Goal: Transaction & Acquisition: Purchase product/service

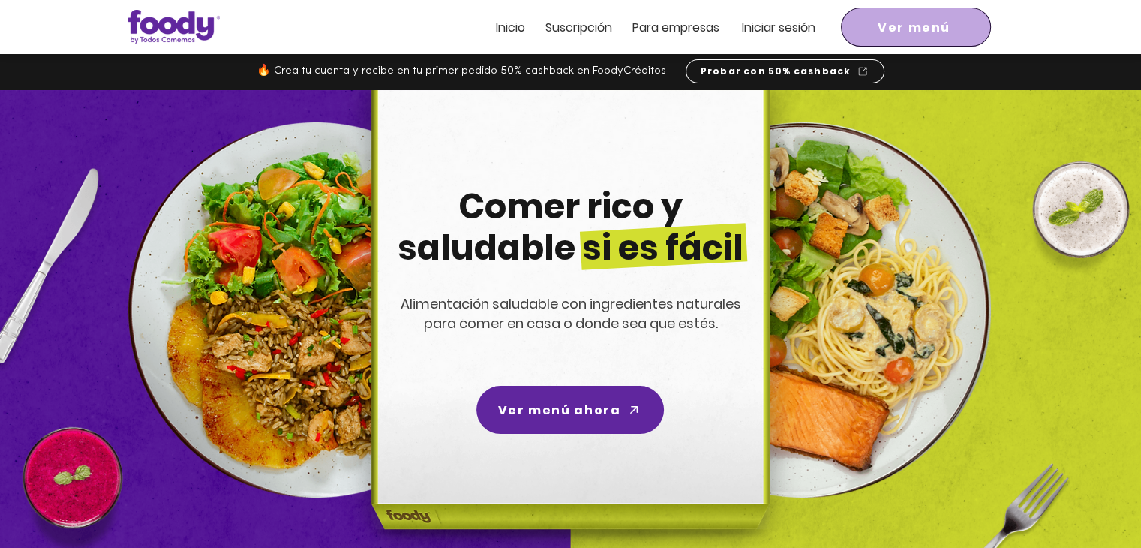
click at [919, 26] on span "Ver menú" at bounding box center [914, 27] width 73 height 19
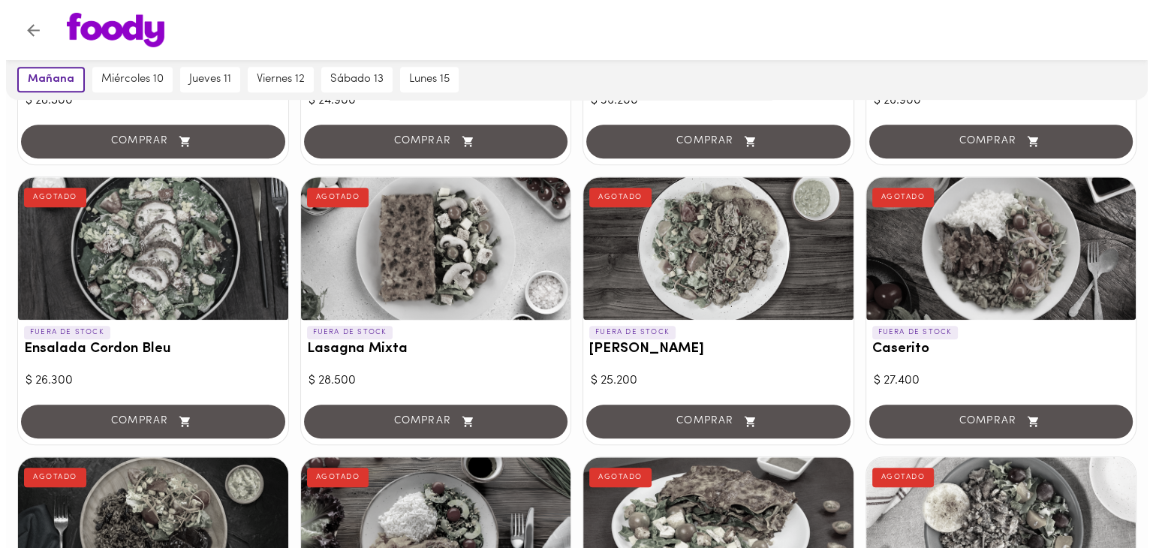
scroll to position [901, 0]
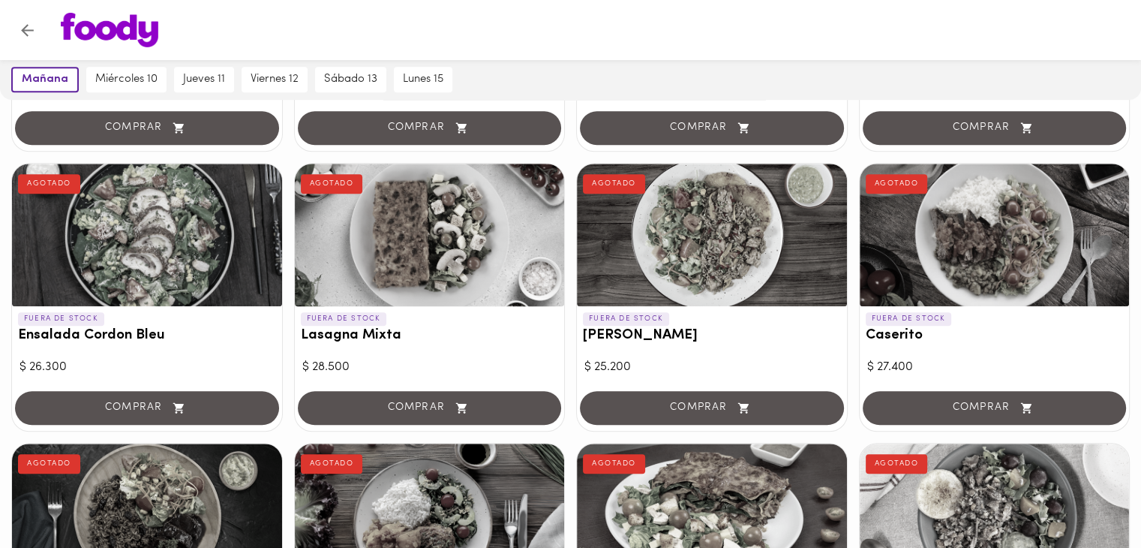
click at [450, 248] on div at bounding box center [430, 235] width 270 height 143
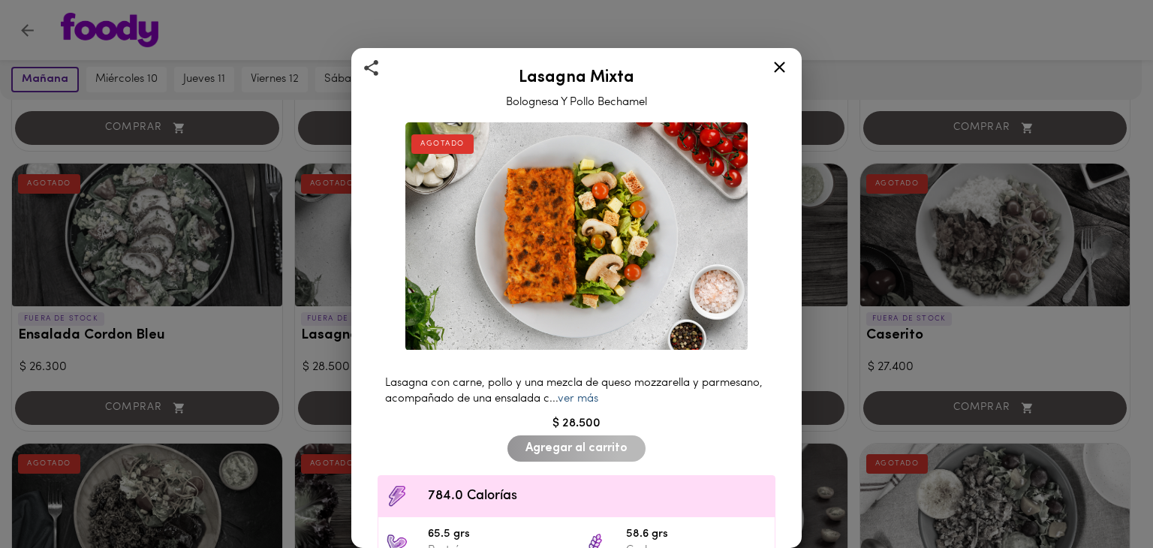
click at [598, 393] on link "ver más" at bounding box center [578, 398] width 41 height 11
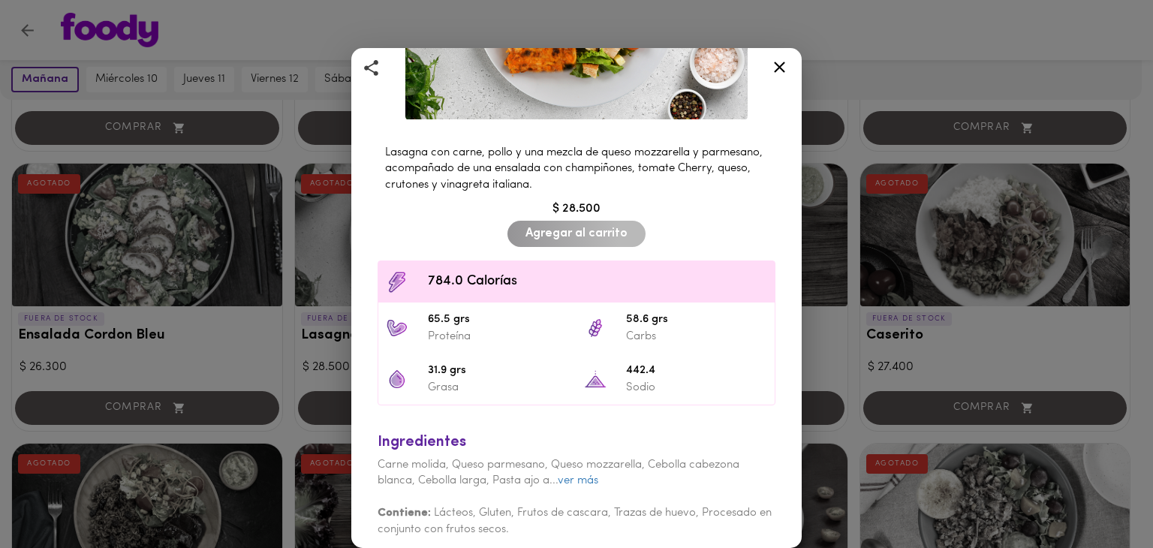
scroll to position [233, 0]
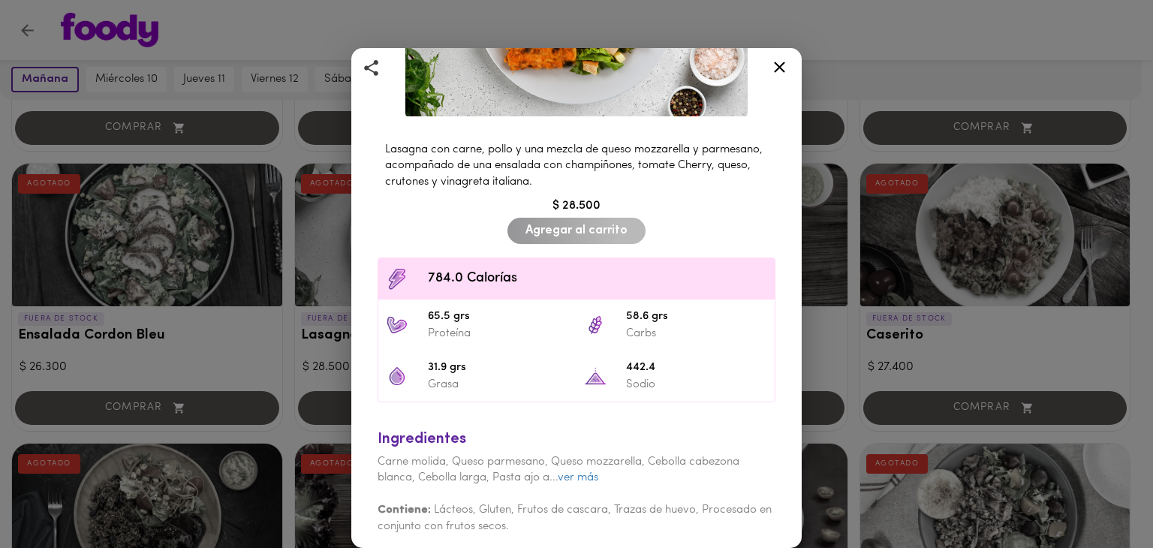
click at [774, 68] on icon at bounding box center [779, 67] width 19 height 19
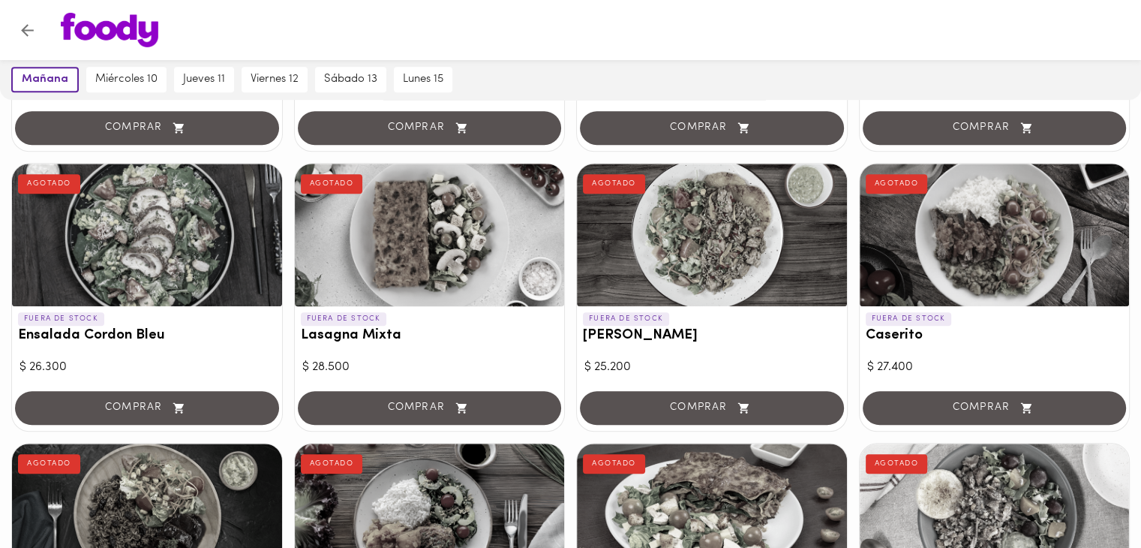
click at [187, 258] on div at bounding box center [147, 235] width 270 height 143
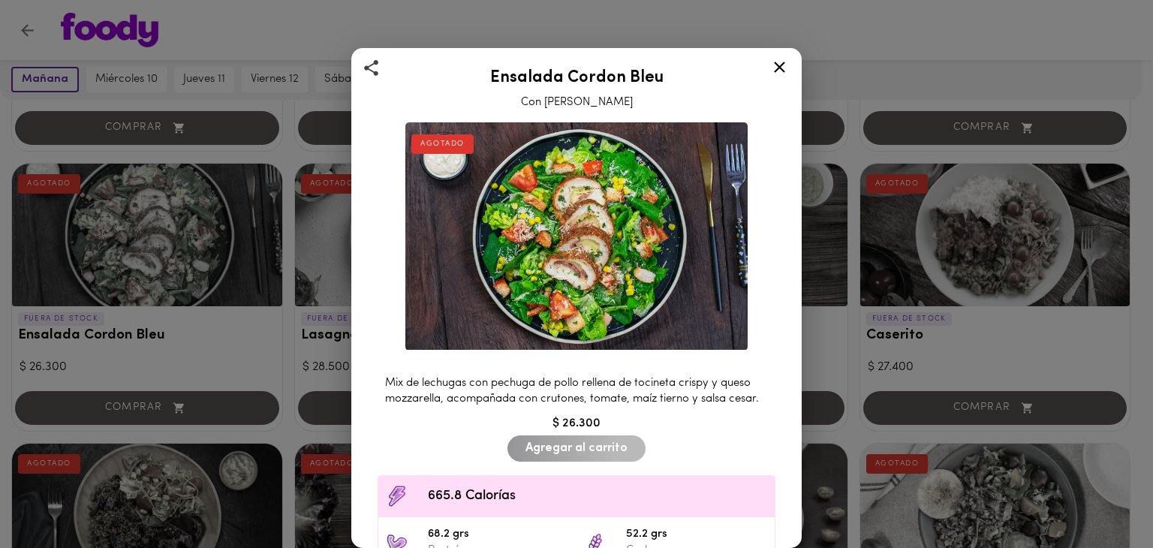
click at [779, 71] on icon at bounding box center [779, 67] width 19 height 19
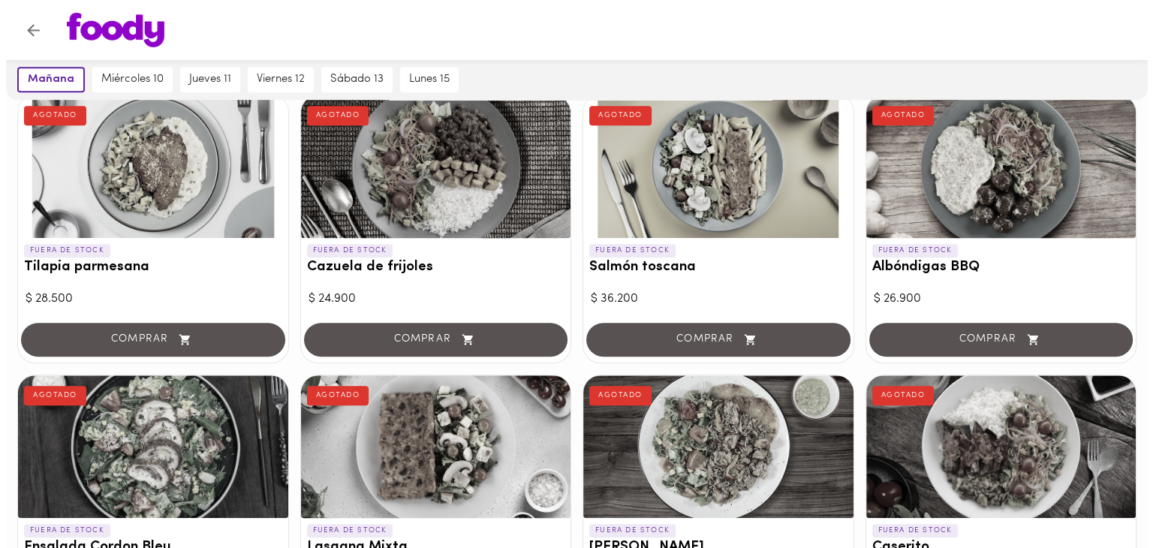
scroll to position [678, 0]
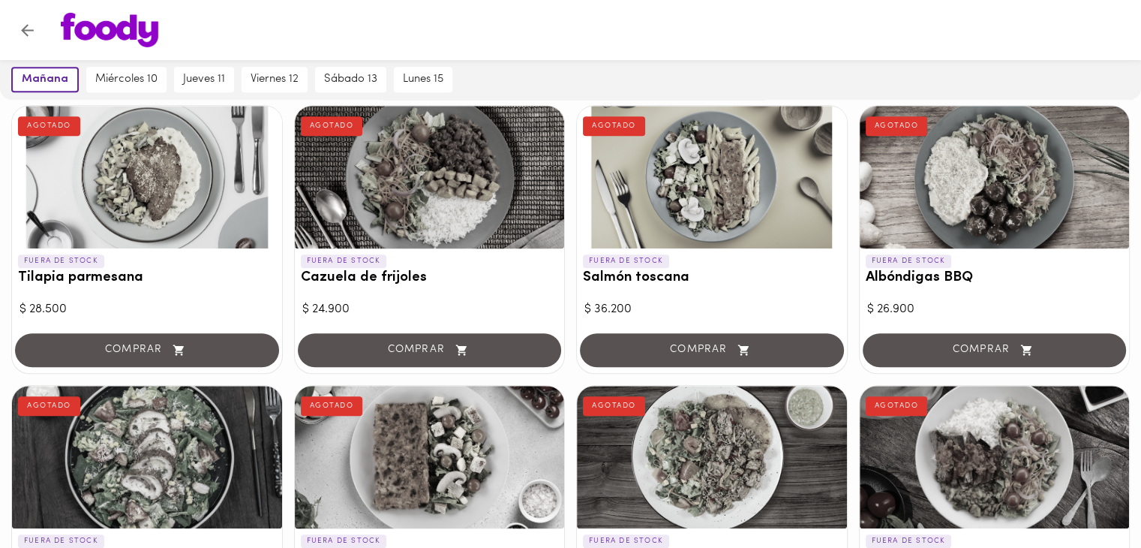
drag, startPoint x: 778, startPoint y: 433, endPoint x: 624, endPoint y: 345, distance: 177.8
drag, startPoint x: 624, startPoint y: 345, endPoint x: 396, endPoint y: 299, distance: 232.8
drag, startPoint x: 396, startPoint y: 299, endPoint x: 350, endPoint y: 203, distance: 106.1
click at [350, 203] on div at bounding box center [430, 177] width 270 height 143
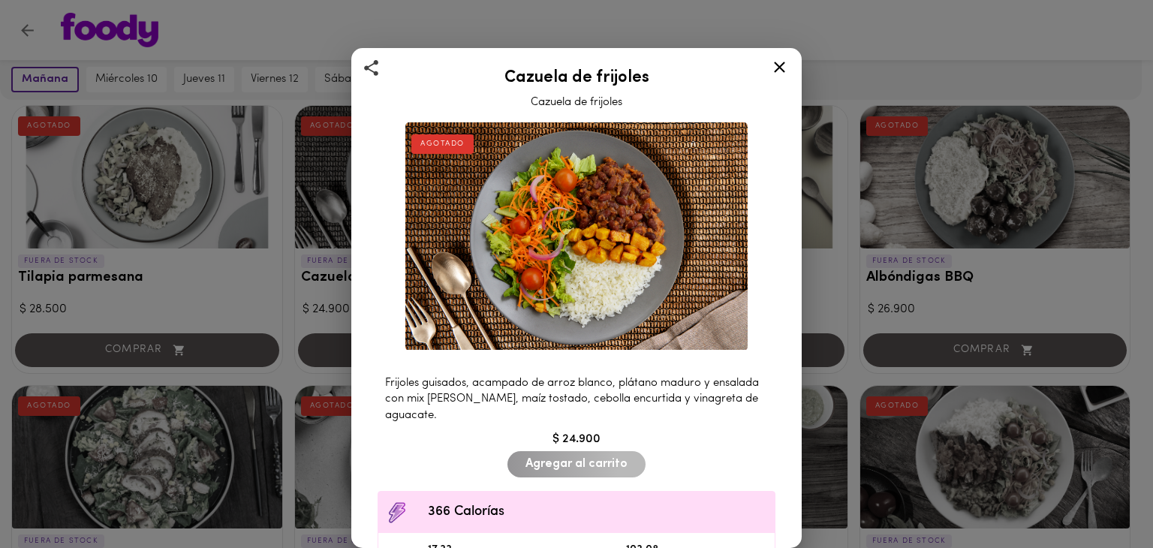
click at [777, 60] on icon at bounding box center [779, 67] width 19 height 19
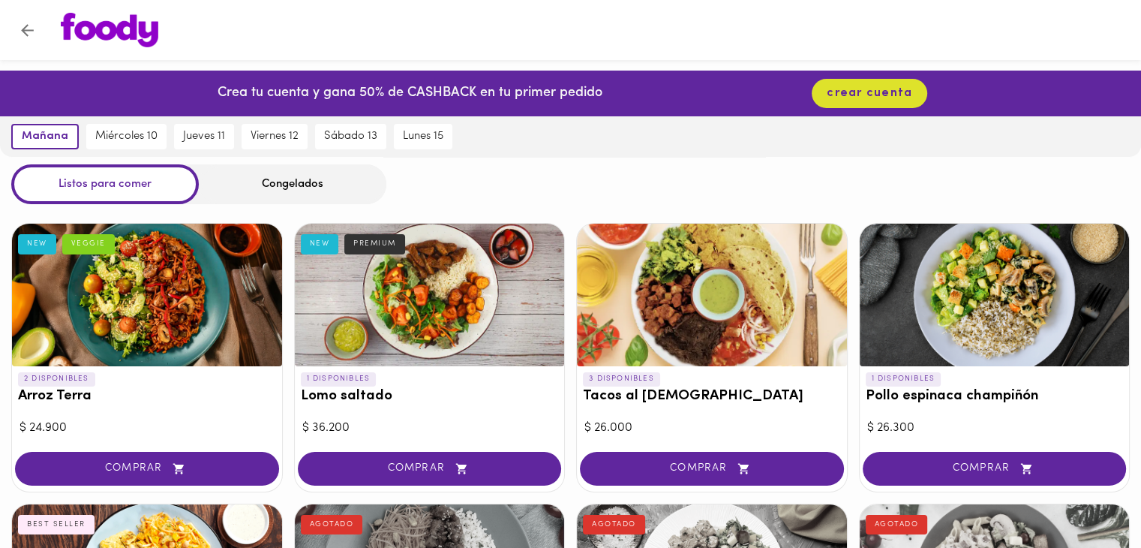
click at [760, 326] on div at bounding box center [712, 295] width 270 height 143
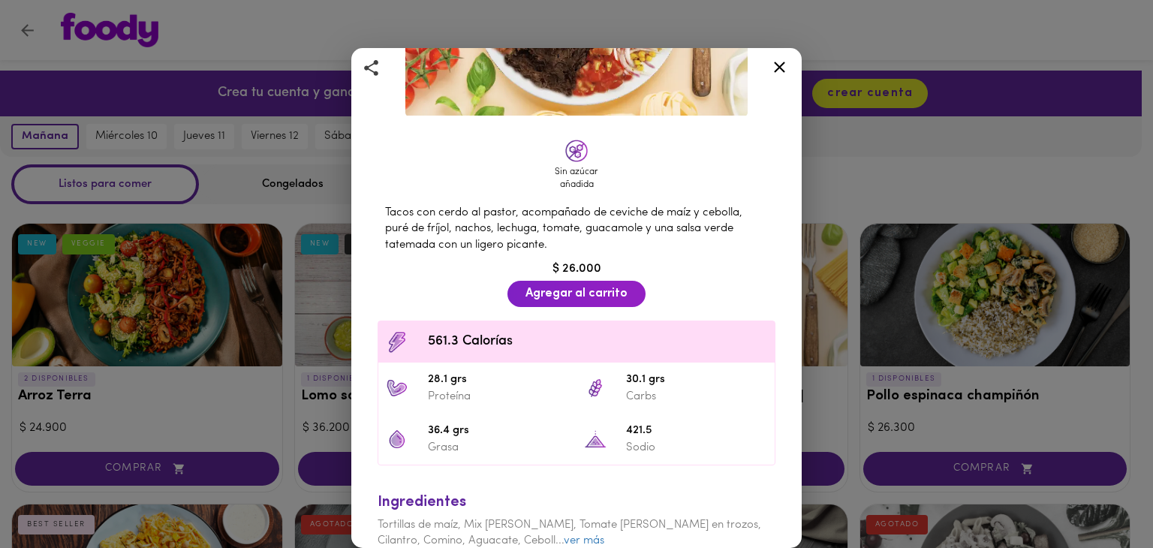
scroll to position [281, 0]
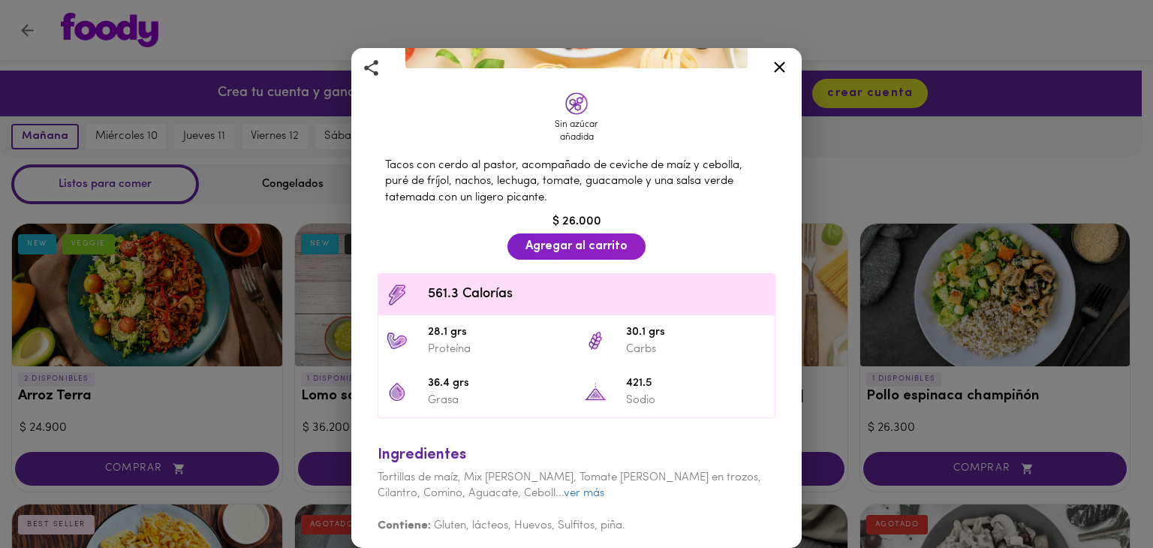
click at [773, 62] on icon at bounding box center [779, 67] width 19 height 19
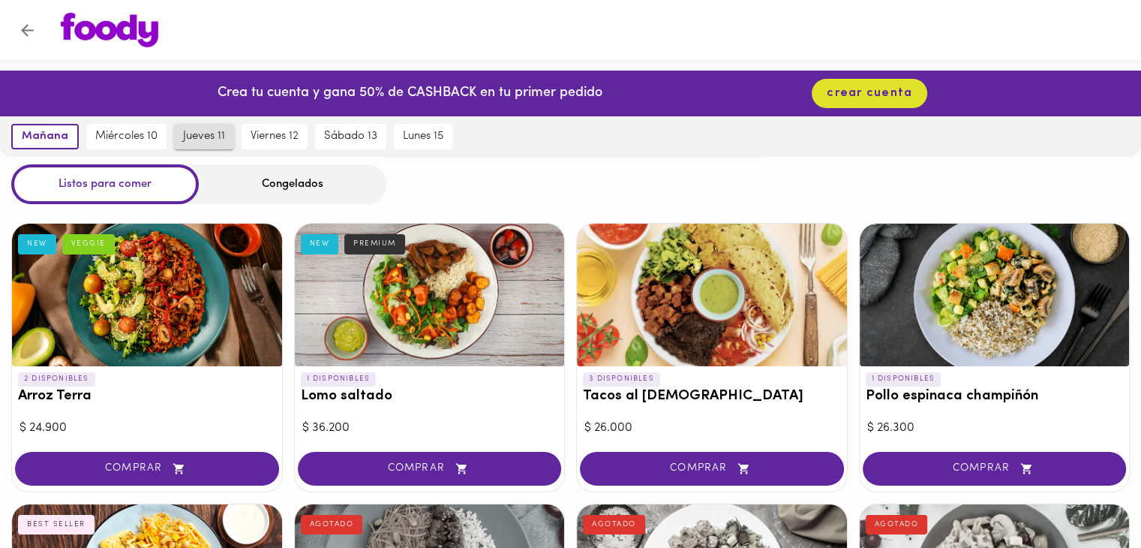
click at [211, 135] on span "jueves 11" at bounding box center [204, 137] width 42 height 14
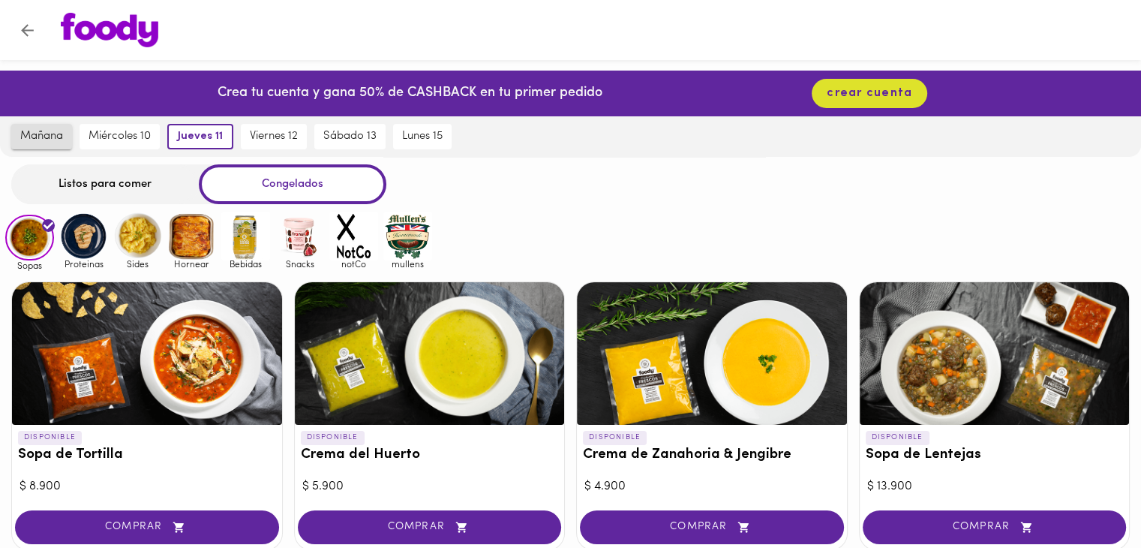
click at [42, 143] on span "mañana" at bounding box center [41, 137] width 43 height 14
click at [125, 185] on div "Listos para comer" at bounding box center [105, 184] width 188 height 40
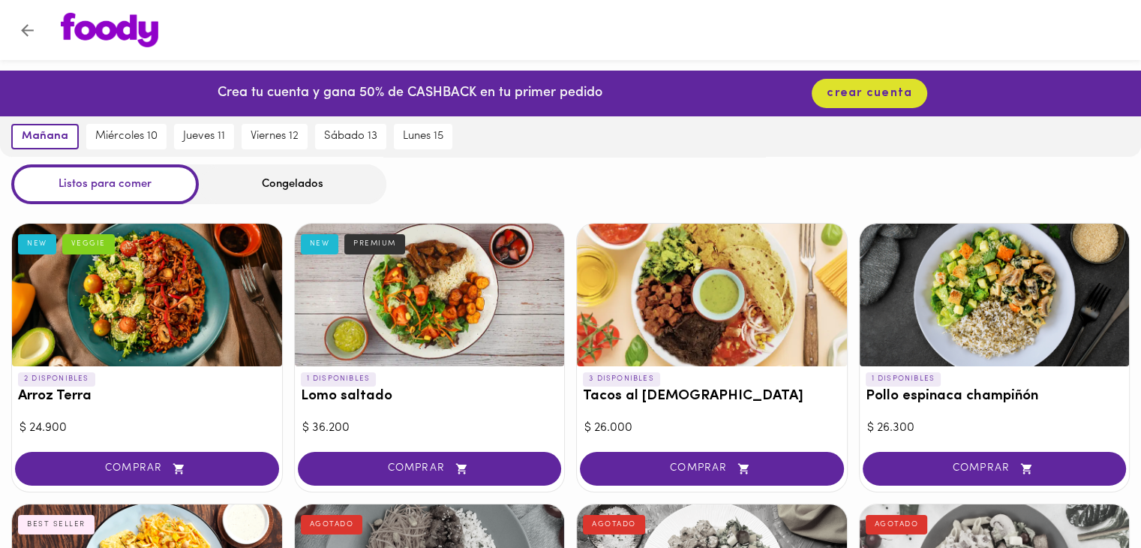
click at [468, 288] on div at bounding box center [430, 295] width 270 height 143
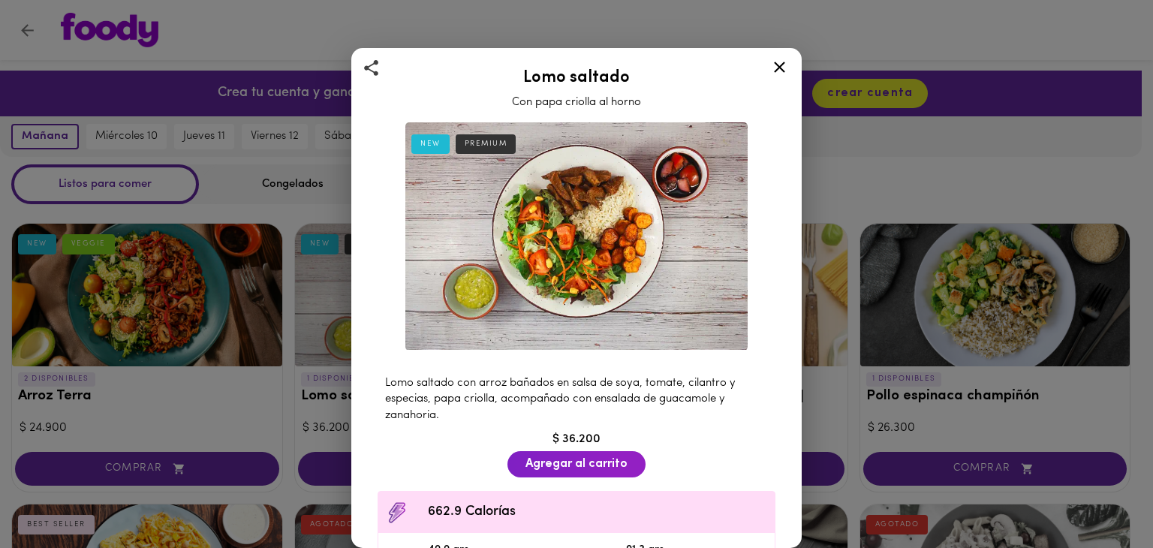
click at [773, 62] on icon at bounding box center [779, 67] width 19 height 19
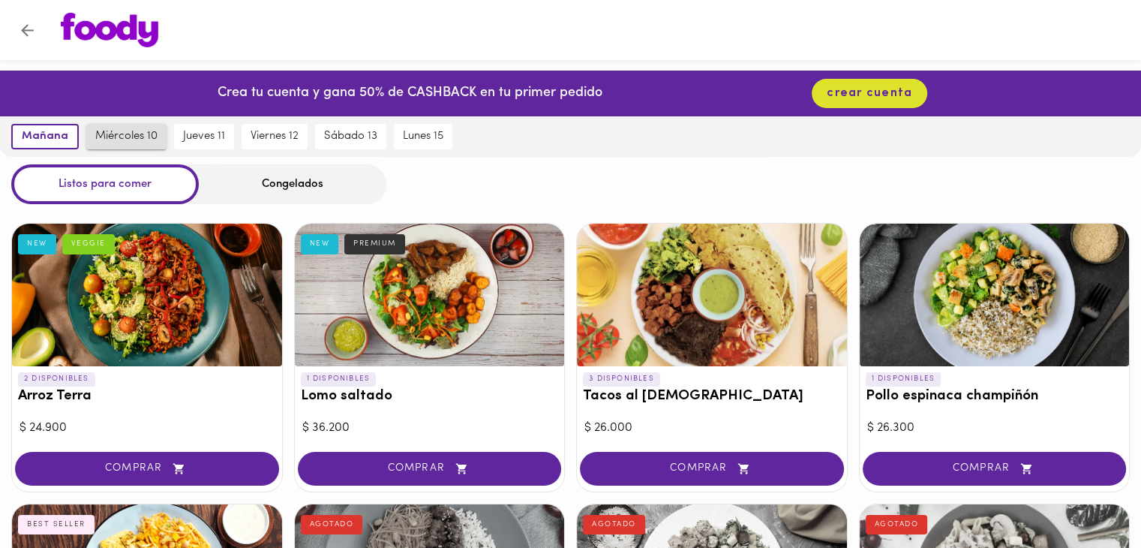
click at [135, 132] on span "miércoles 10" at bounding box center [126, 137] width 62 height 14
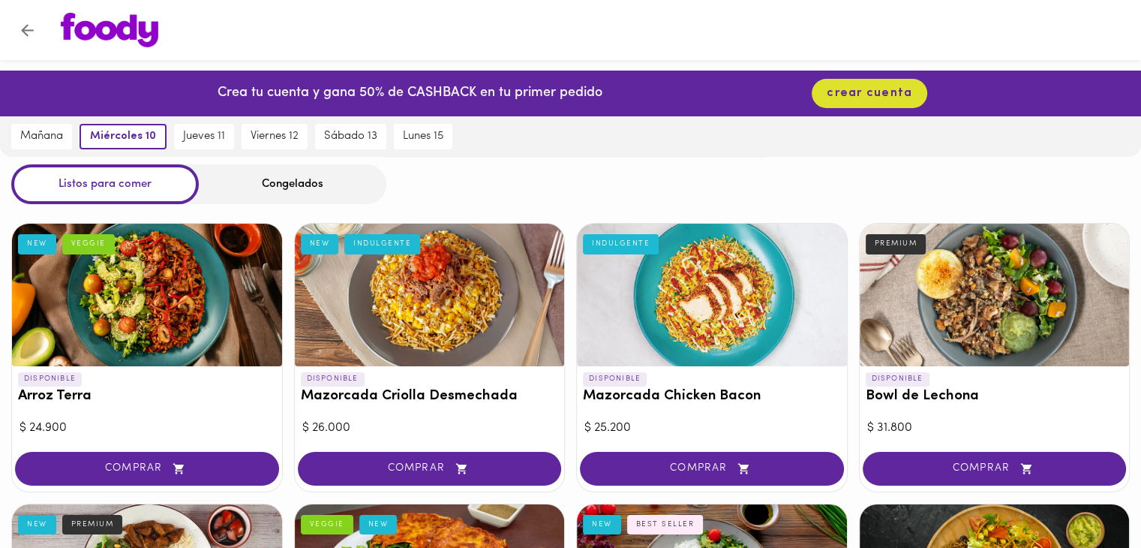
click at [180, 286] on div at bounding box center [147, 295] width 270 height 143
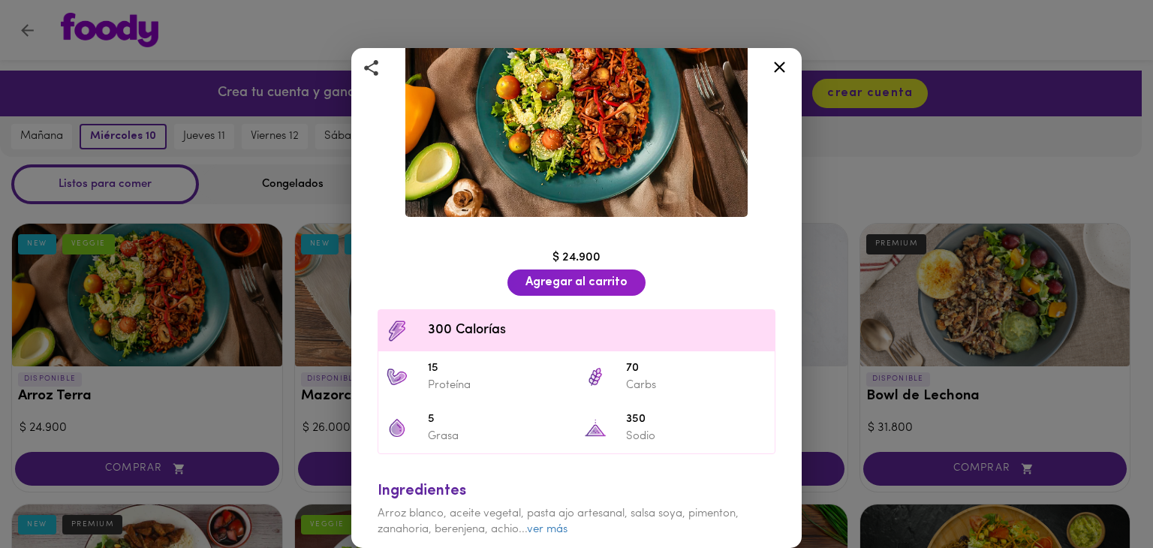
scroll to position [139, 0]
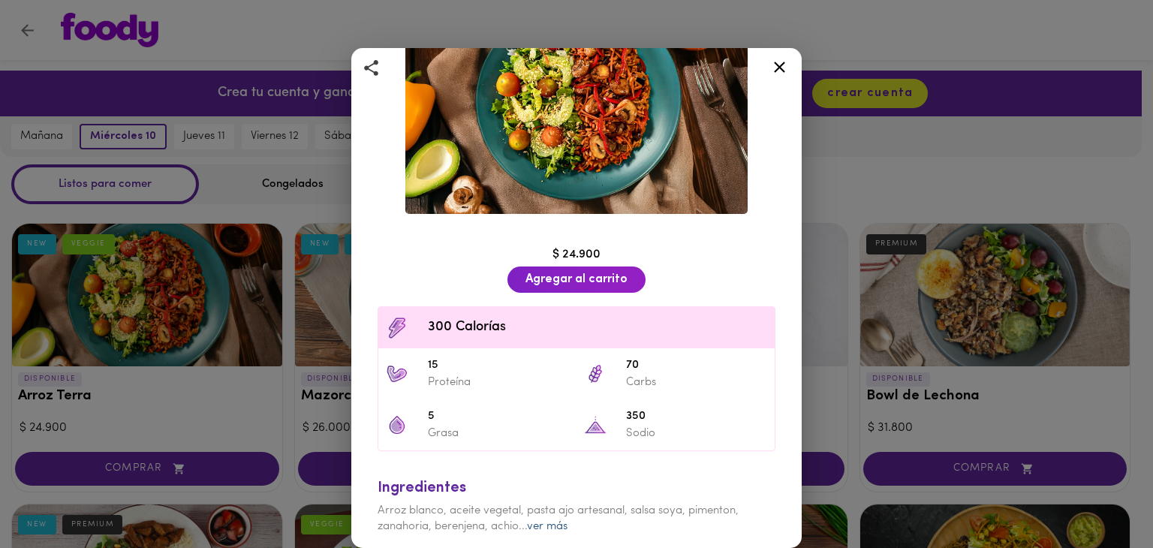
click at [543, 521] on link "ver más" at bounding box center [547, 526] width 41 height 11
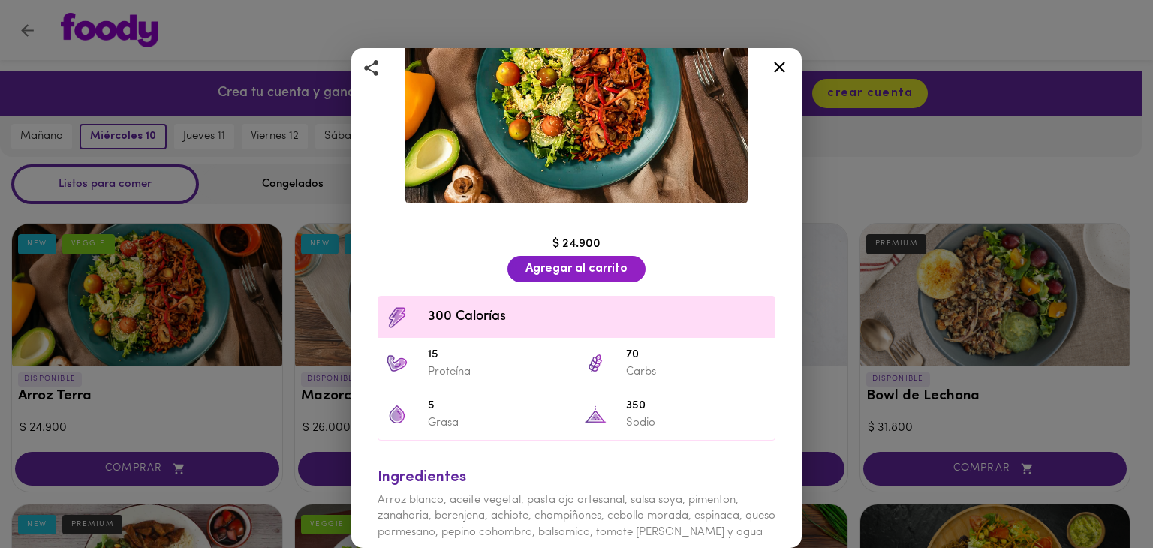
scroll to position [155, 0]
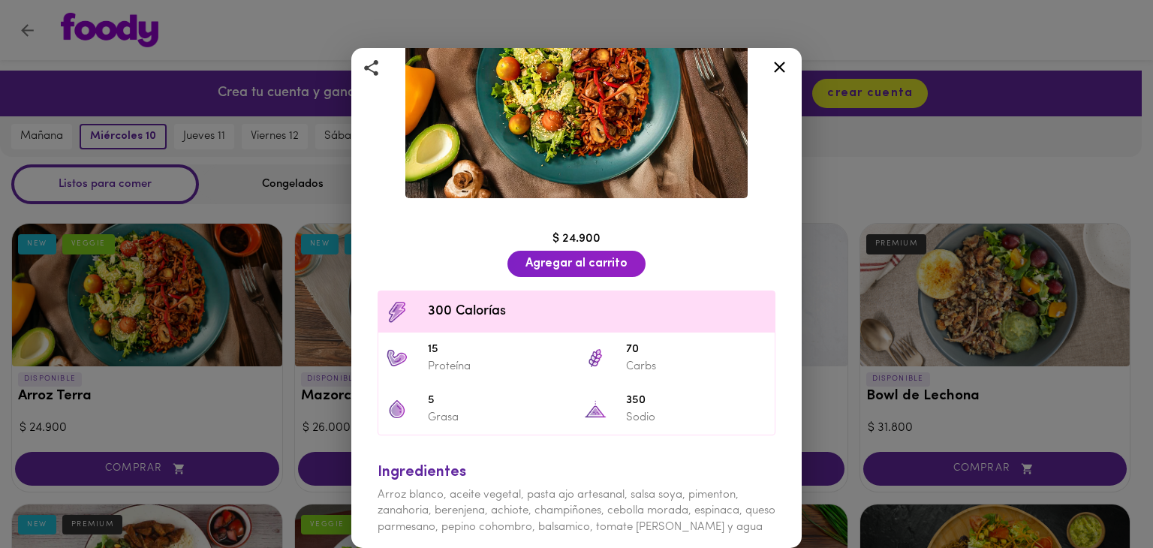
click at [778, 63] on icon at bounding box center [779, 67] width 19 height 19
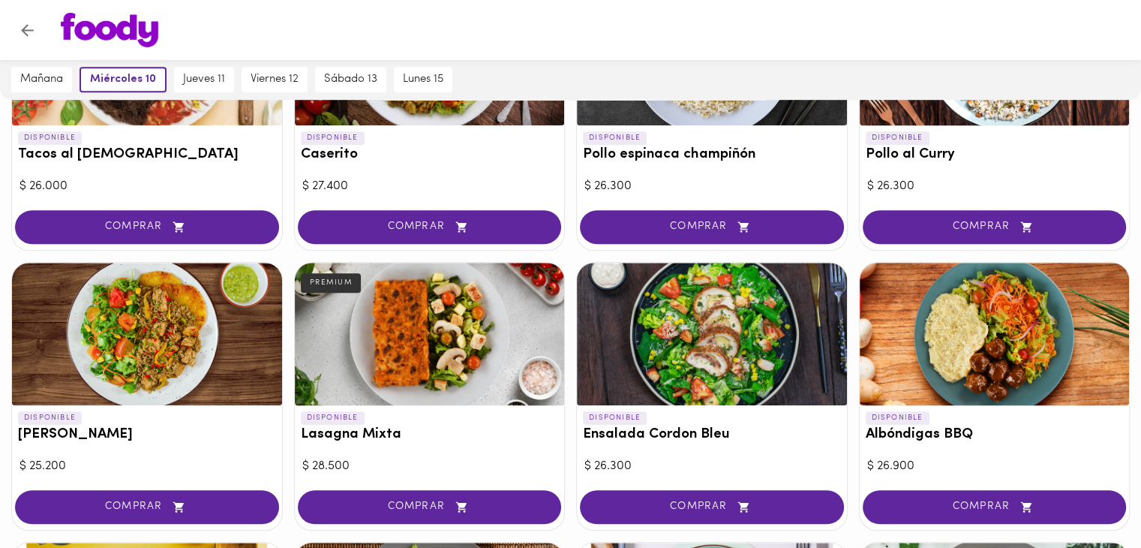
scroll to position [826, 0]
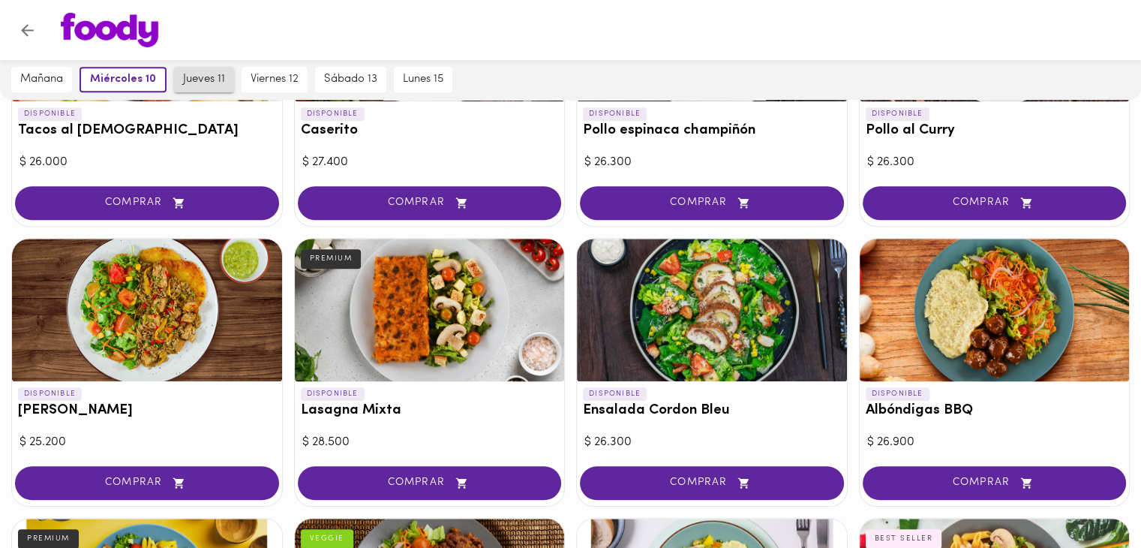
click at [199, 80] on span "jueves 11" at bounding box center [204, 80] width 42 height 14
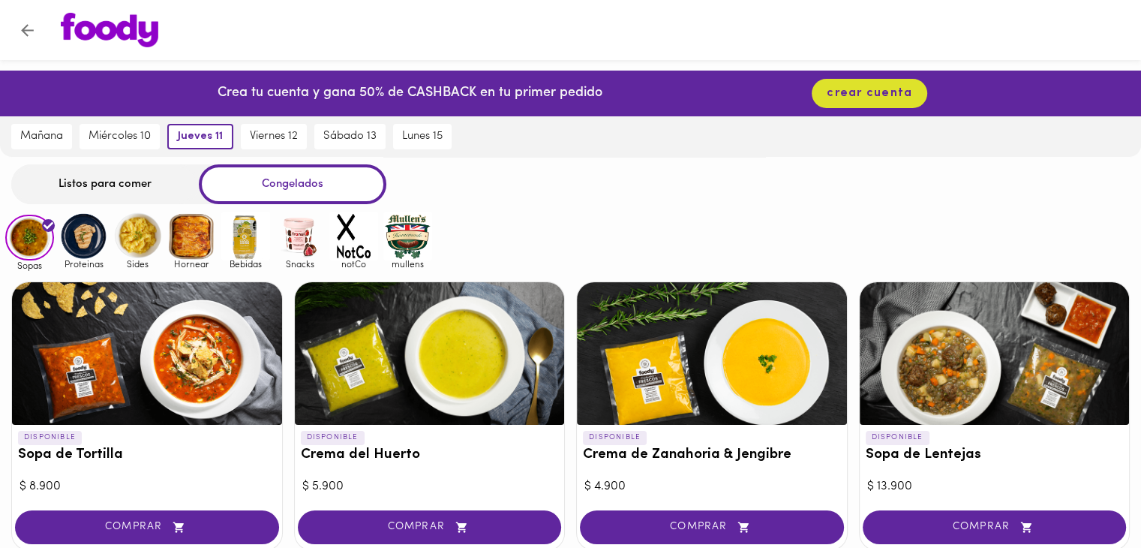
click at [107, 183] on div "Listos para comer" at bounding box center [105, 184] width 188 height 40
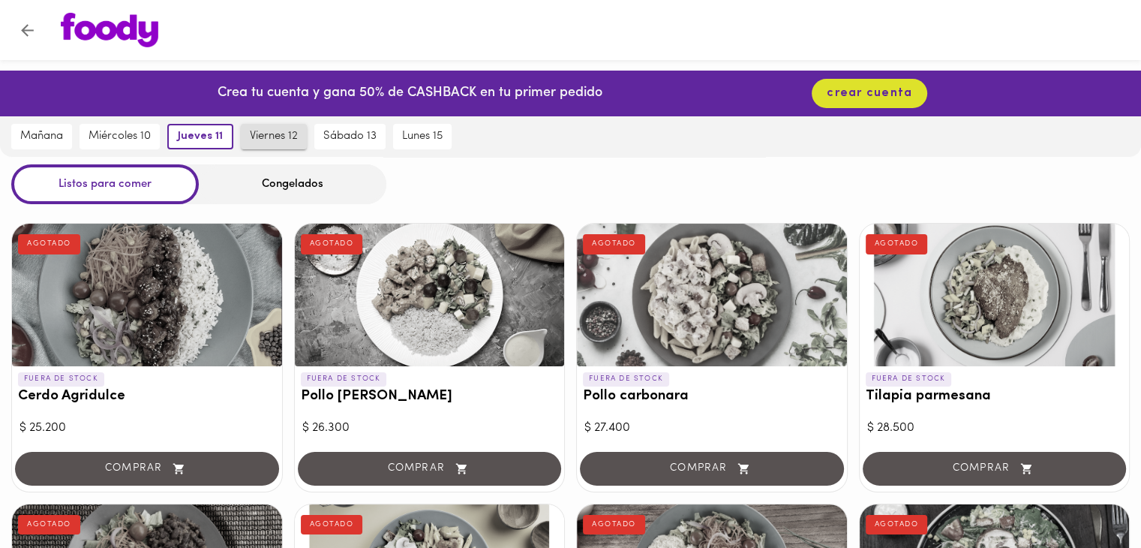
click at [285, 139] on span "viernes 12" at bounding box center [274, 137] width 48 height 14
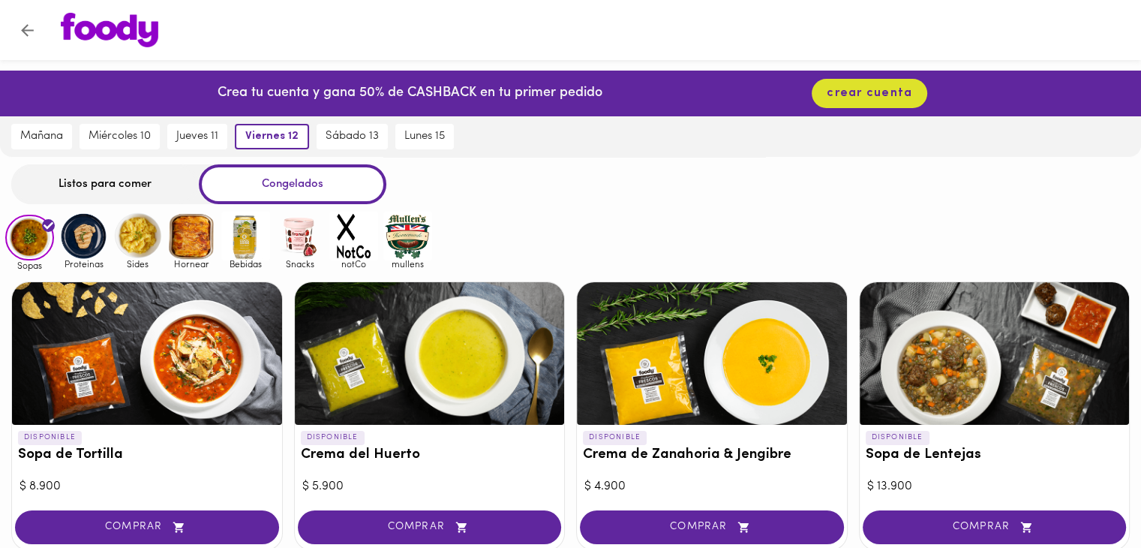
click at [140, 182] on div "Listos para comer" at bounding box center [105, 184] width 188 height 40
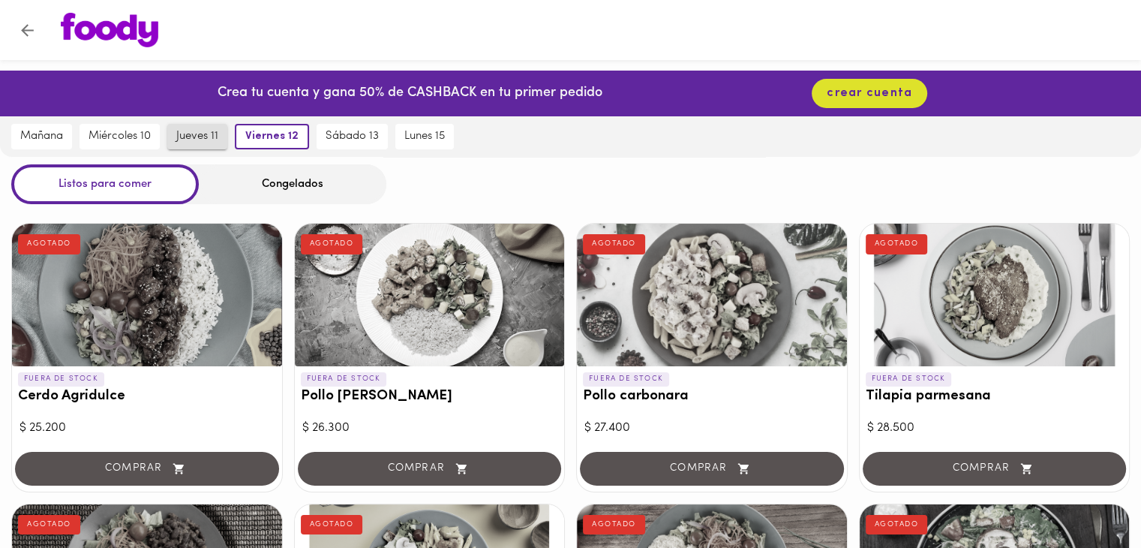
click at [207, 130] on span "jueves 11" at bounding box center [197, 137] width 42 height 14
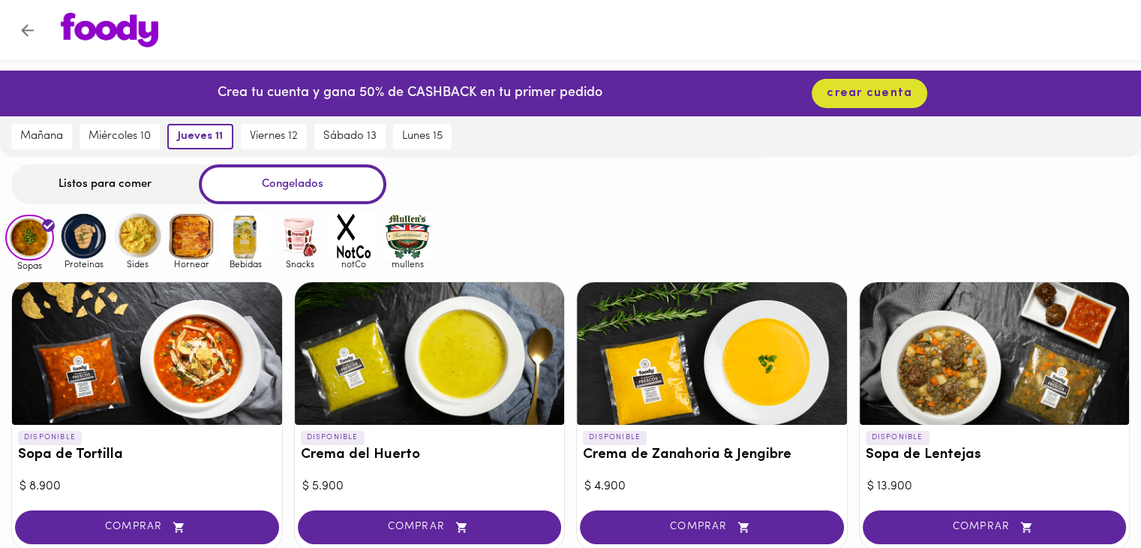
click at [306, 239] on img at bounding box center [299, 236] width 49 height 49
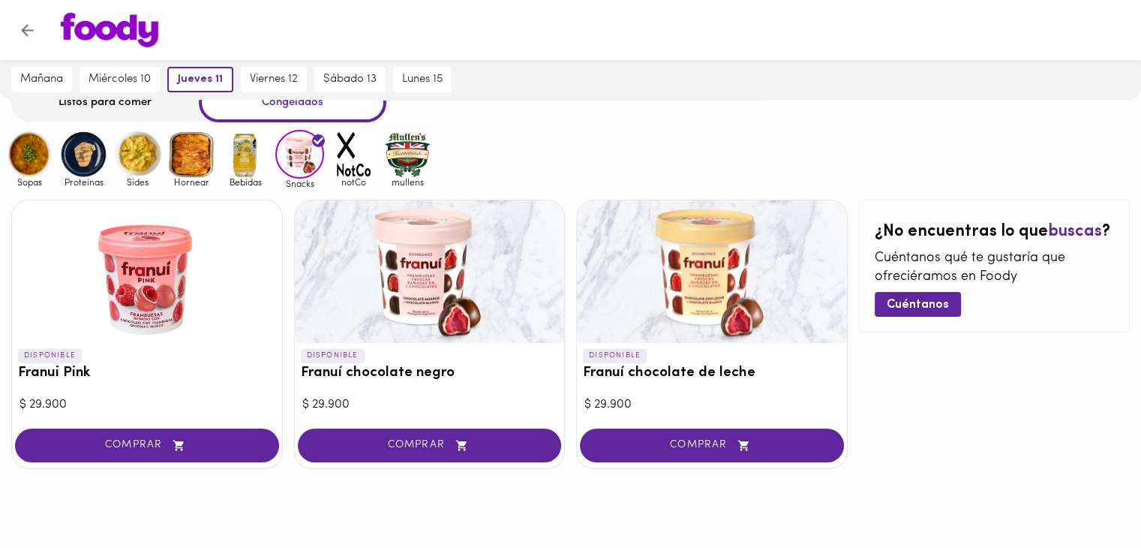
scroll to position [89, 0]
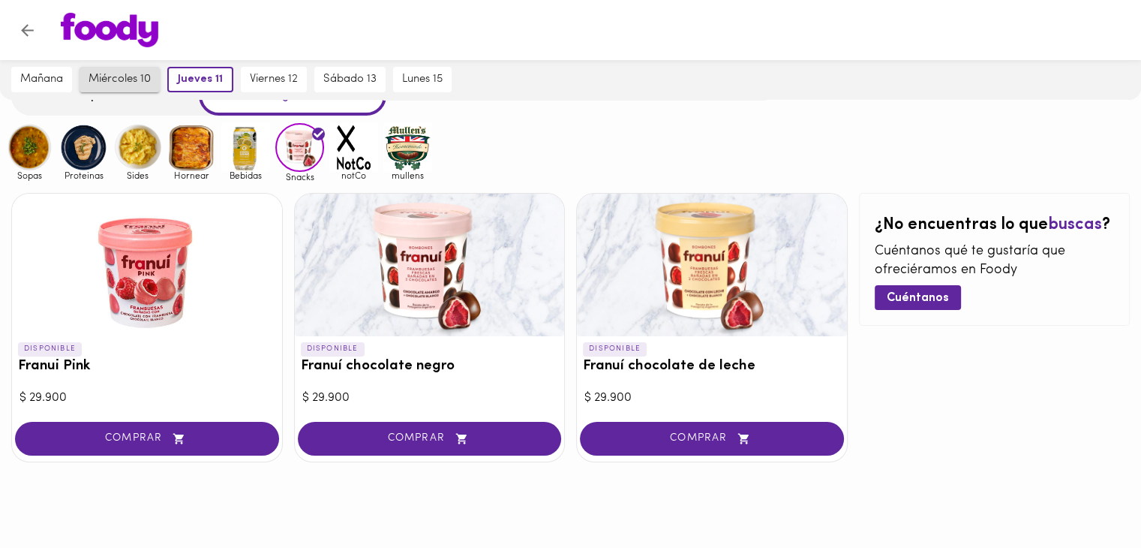
click at [93, 74] on span "miércoles 10" at bounding box center [120, 80] width 62 height 14
click at [56, 84] on span "mañana" at bounding box center [41, 80] width 43 height 14
click at [212, 169] on img at bounding box center [191, 147] width 49 height 49
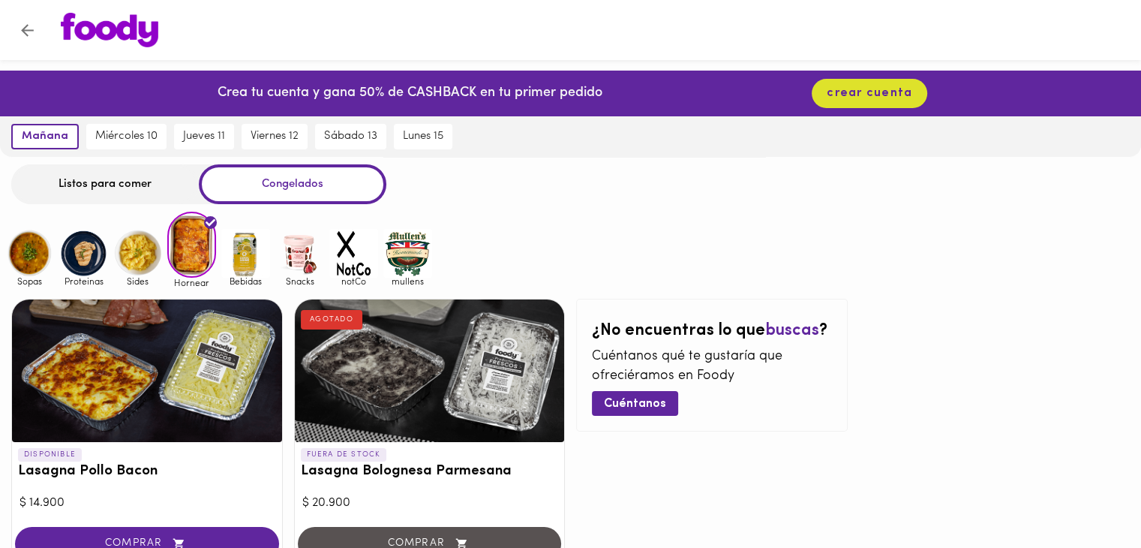
click at [194, 166] on div "Listos para comer Congelados" at bounding box center [198, 184] width 375 height 40
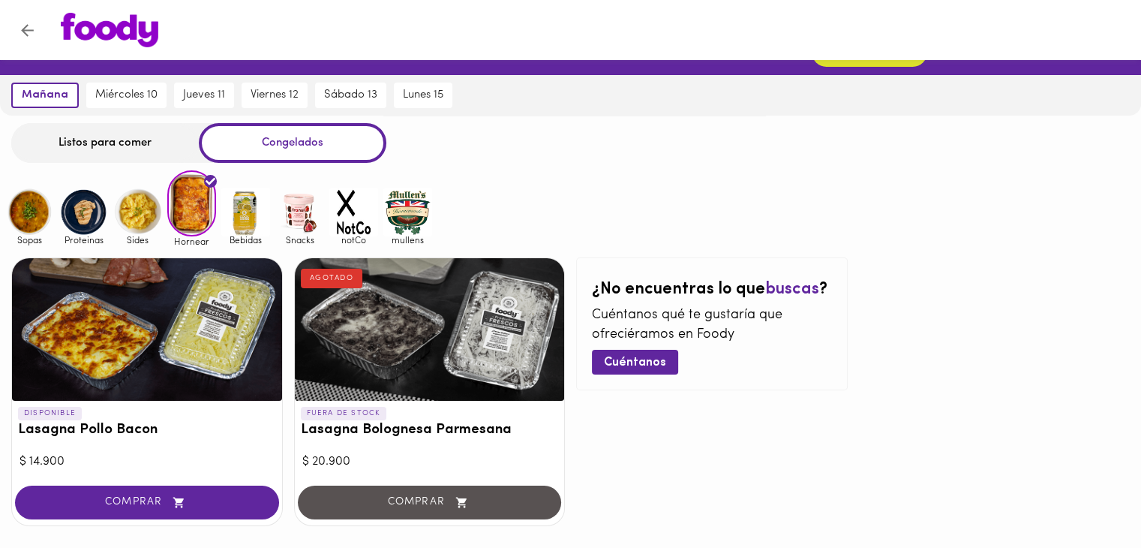
scroll to position [75, 0]
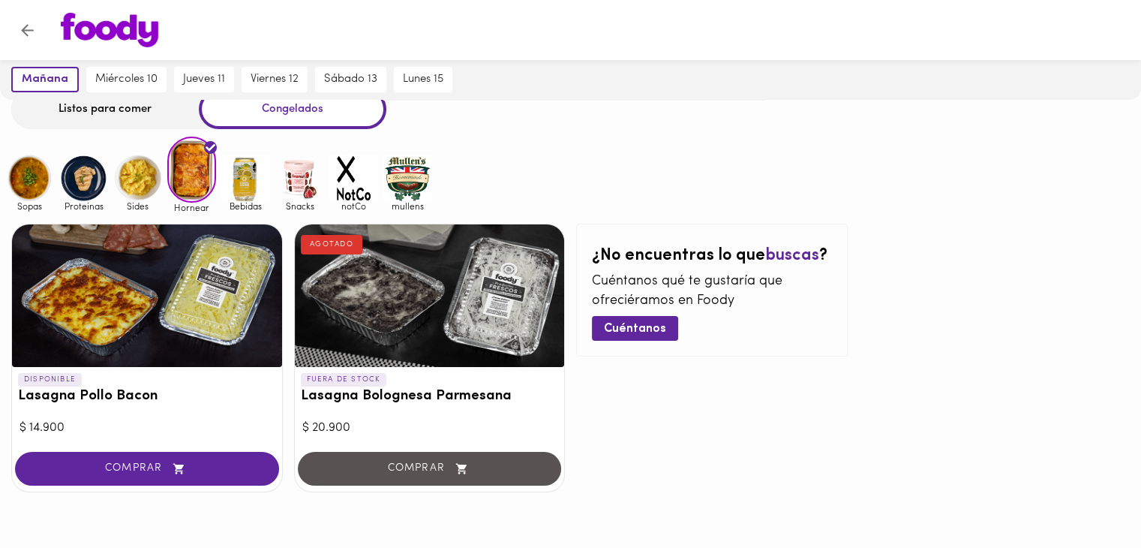
click at [86, 189] on img at bounding box center [83, 178] width 49 height 49
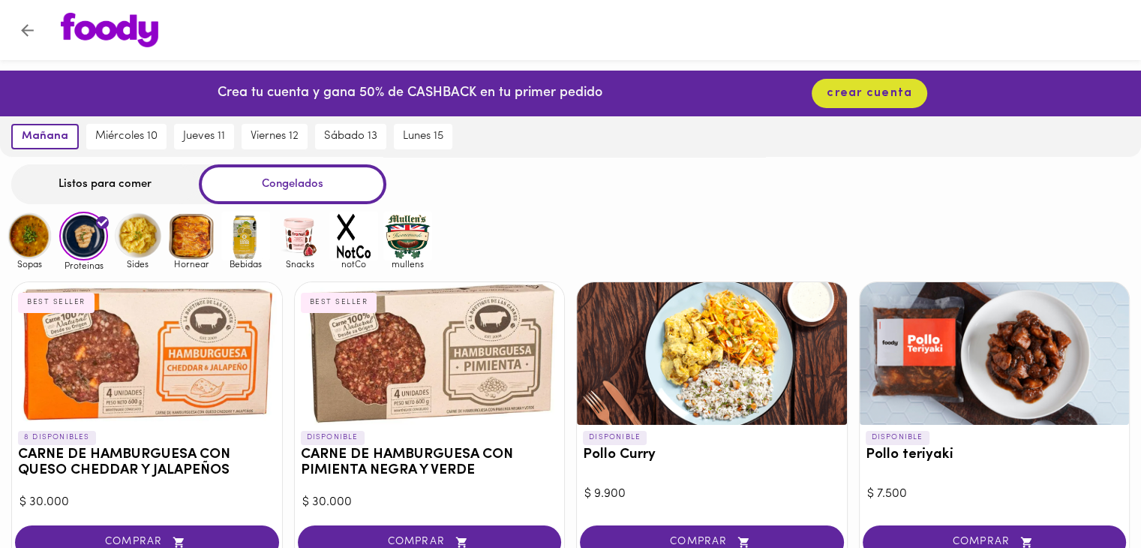
click at [249, 233] on img at bounding box center [245, 236] width 49 height 49
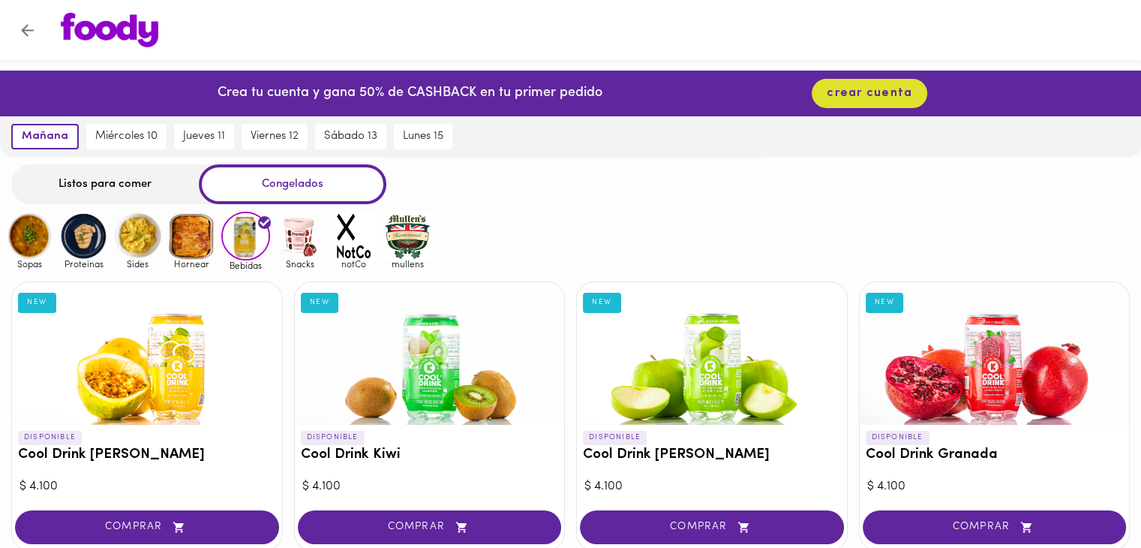
click at [80, 179] on div "Listos para comer" at bounding box center [105, 184] width 188 height 40
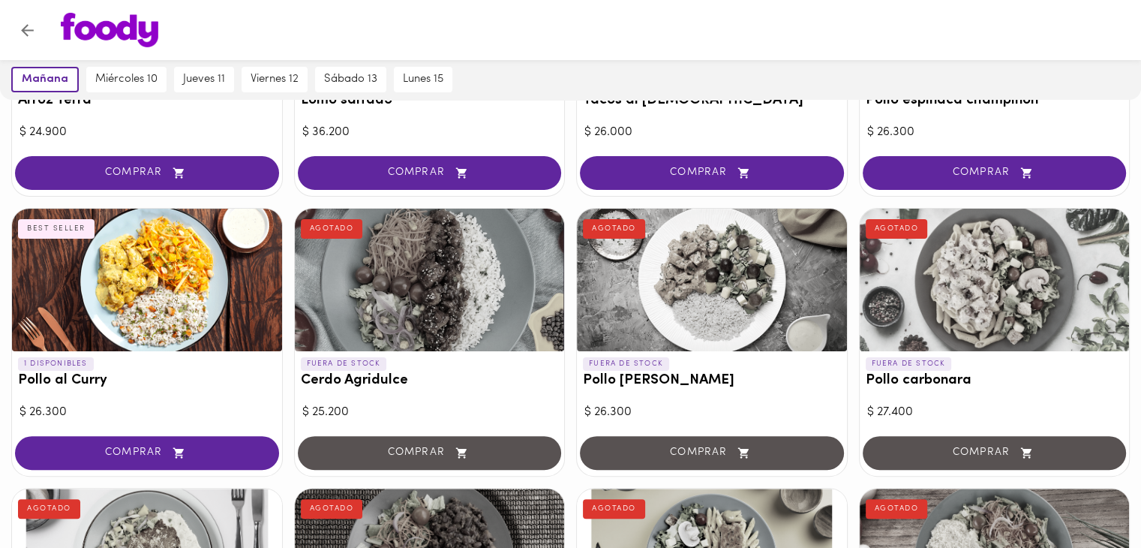
scroll to position [300, 0]
